Goal: Obtain resource: Download file/media

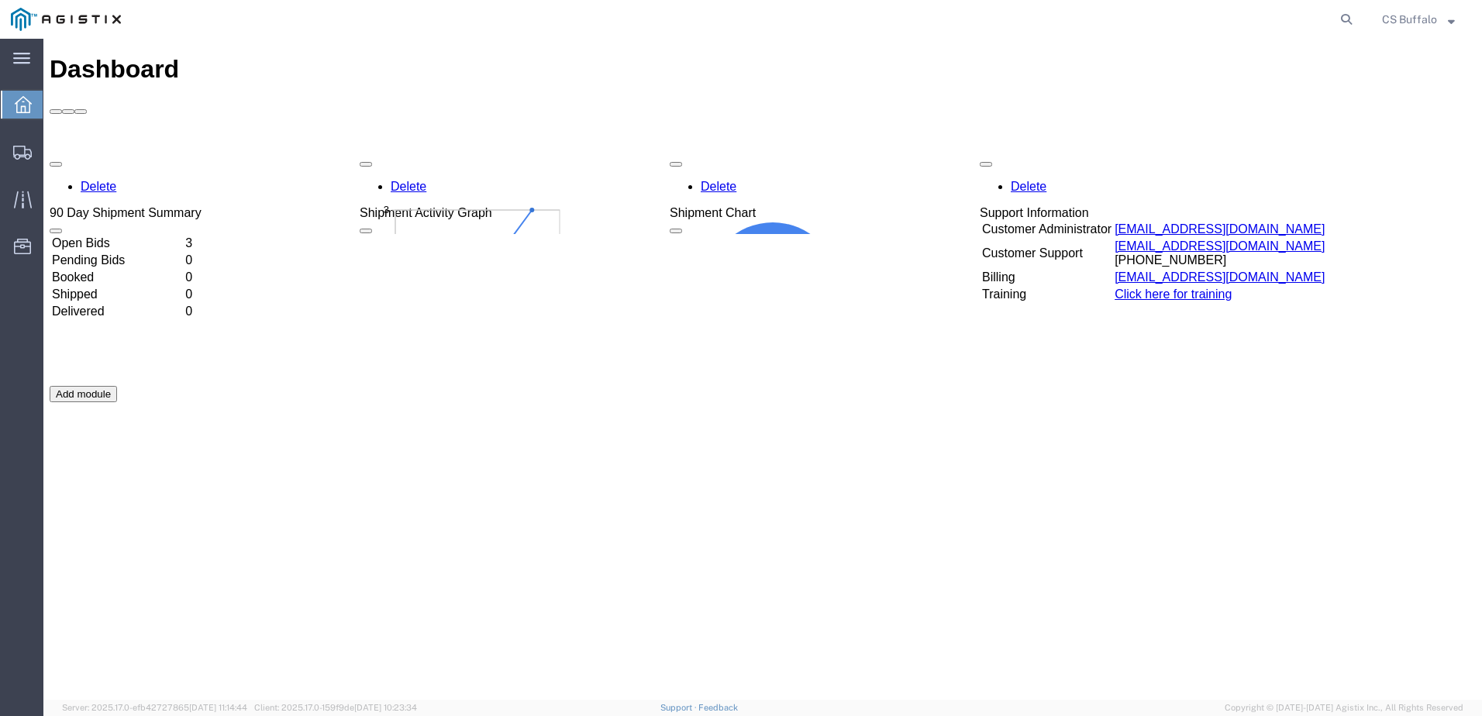
click at [199, 236] on td "3" at bounding box center [191, 244] width 15 height 16
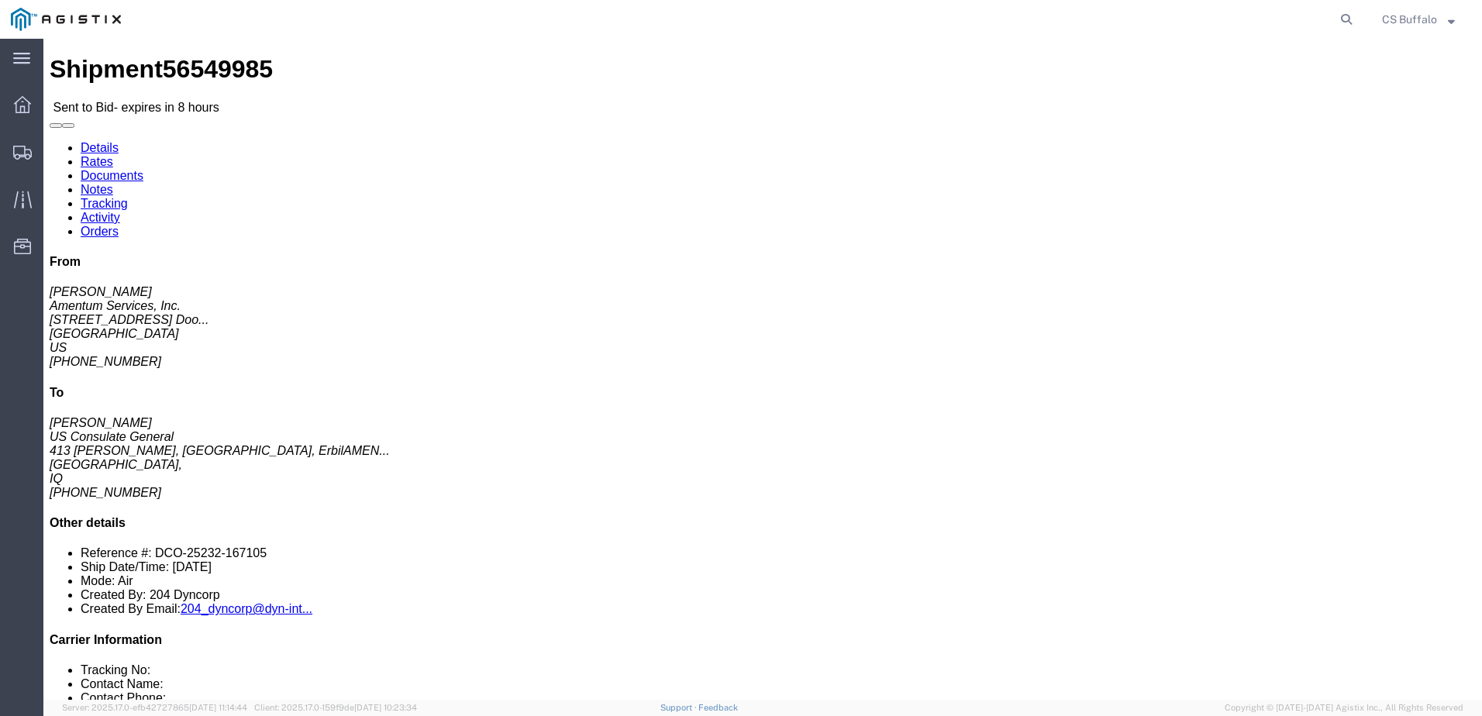
click link "Documents"
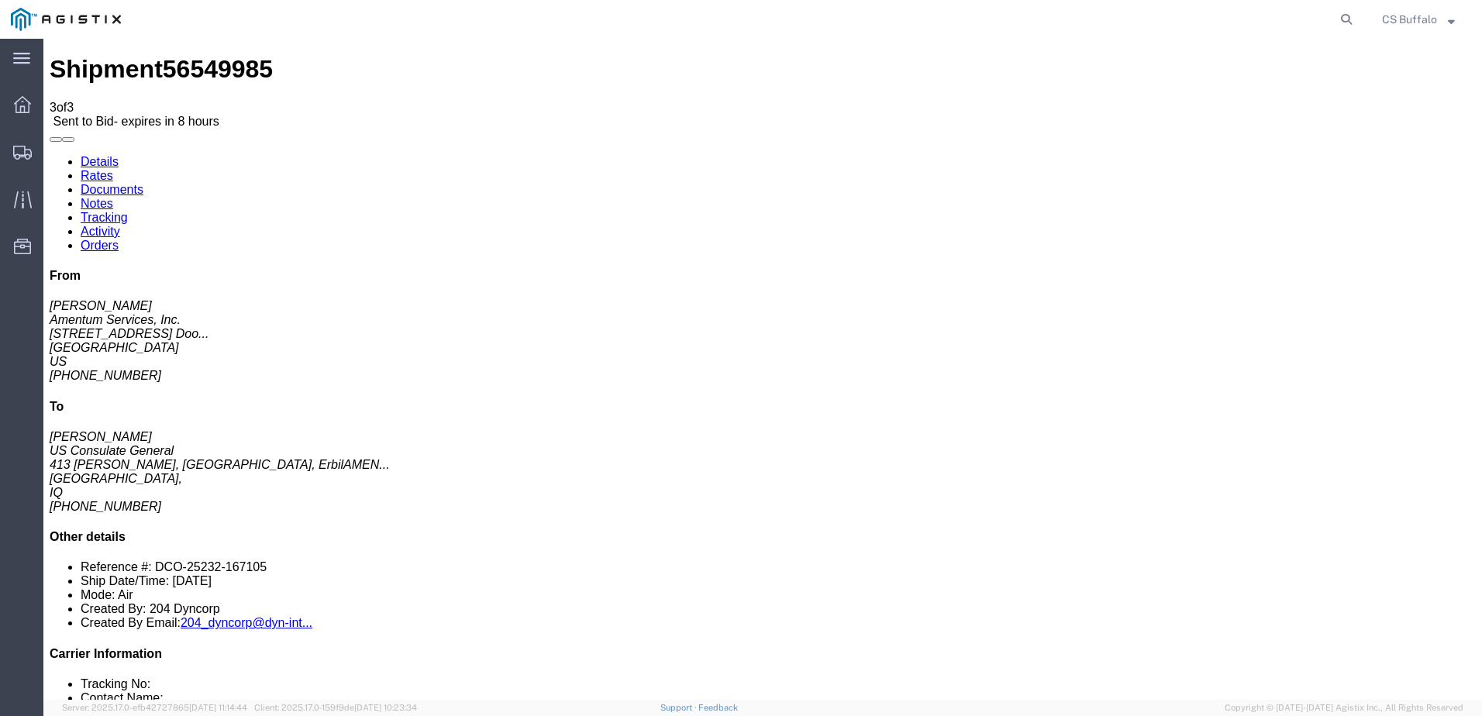
click at [22, 101] on icon at bounding box center [22, 104] width 17 height 17
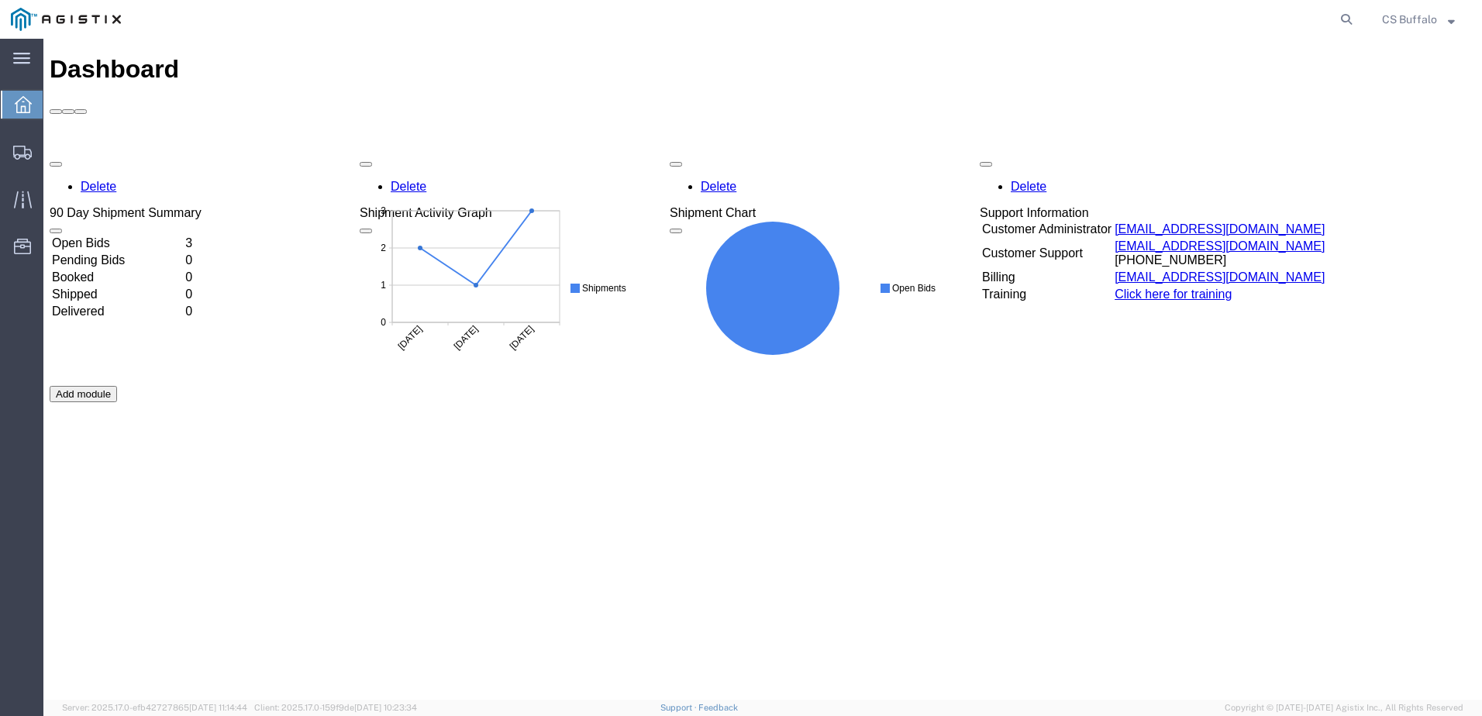
click at [199, 236] on td "3" at bounding box center [191, 244] width 15 height 16
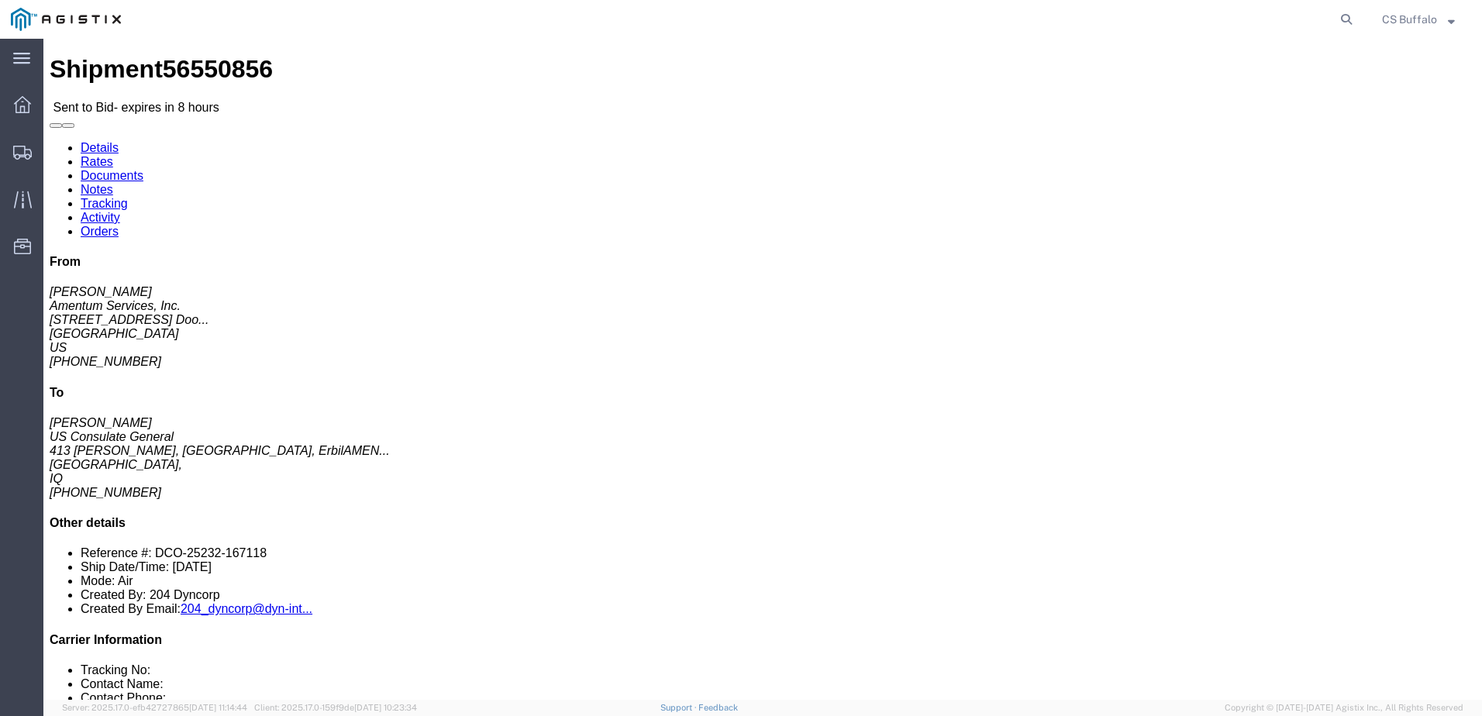
click link "Documents"
